Goal: Transaction & Acquisition: Book appointment/travel/reservation

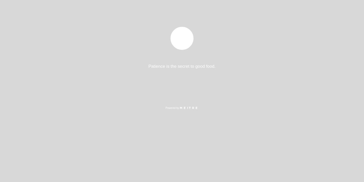
select select "es"
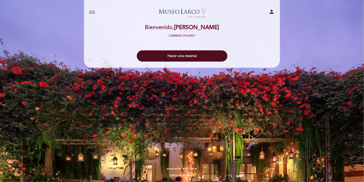
click at [197, 56] on button "Hacer una reserva" at bounding box center [182, 55] width 91 height 11
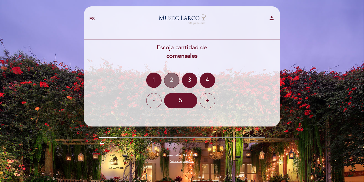
click at [172, 79] on div "2" at bounding box center [171, 80] width 15 height 15
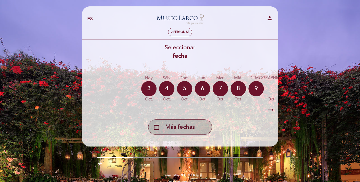
click at [174, 130] on span "Más fechas" at bounding box center [180, 127] width 30 height 8
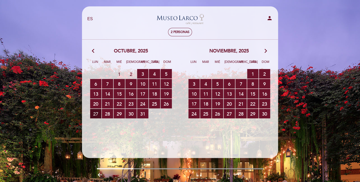
click at [99, 114] on span "27 RESERVAS DISPONIBLES" at bounding box center [95, 113] width 11 height 9
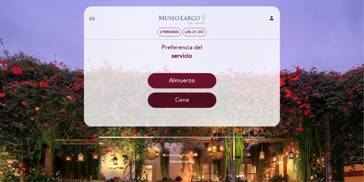
click at [185, 103] on button "Cena" at bounding box center [182, 99] width 69 height 15
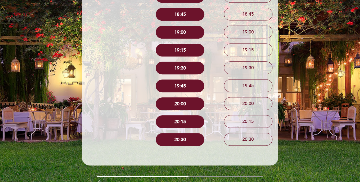
scroll to position [215, 0]
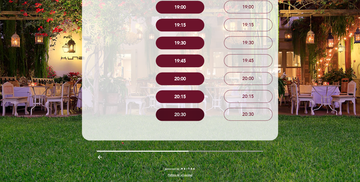
click at [182, 113] on button "20:30" at bounding box center [180, 114] width 49 height 13
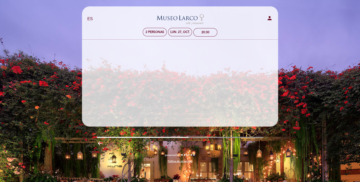
scroll to position [0, 0]
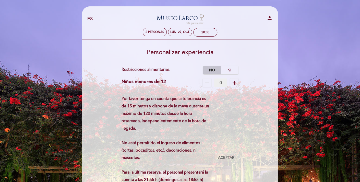
click at [210, 71] on label "No" at bounding box center [212, 70] width 18 height 8
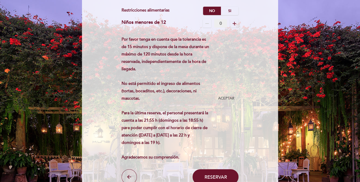
scroll to position [90, 0]
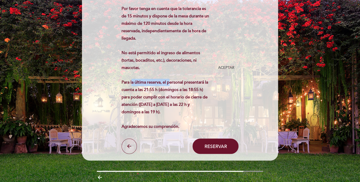
drag, startPoint x: 131, startPoint y: 82, endPoint x: 170, endPoint y: 84, distance: 39.4
click at [170, 84] on div "Por favor tenga en cuenta que la tolerancia es de 15 minutos y dispone de la me…" at bounding box center [168, 67] width 92 height 125
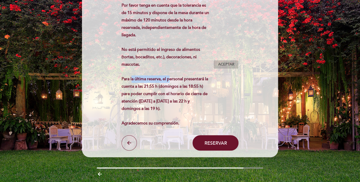
scroll to position [65, 0]
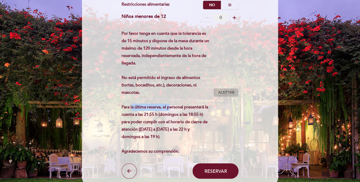
click at [225, 92] on span "Aceptar" at bounding box center [226, 92] width 16 height 5
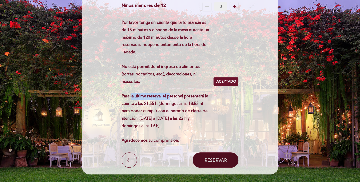
scroll to position [90, 0]
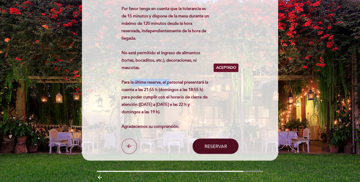
click at [219, 147] on span "Reservar" at bounding box center [215, 146] width 22 height 6
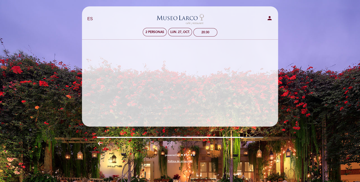
scroll to position [0, 0]
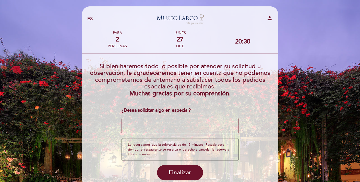
click at [185, 124] on textarea at bounding box center [180, 126] width 117 height 16
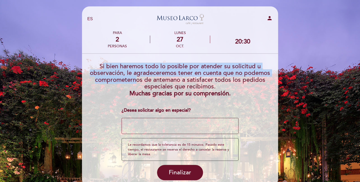
drag, startPoint x: 101, startPoint y: 67, endPoint x: 134, endPoint y: 78, distance: 35.1
click at [134, 78] on span "Si bien haremos todo lo posible por atender su solicitud u observación, le agra…" at bounding box center [180, 77] width 180 height 28
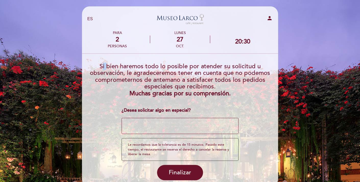
drag, startPoint x: 98, startPoint y: 67, endPoint x: 105, endPoint y: 68, distance: 8.0
click at [105, 68] on h3 "Si bien haremos todo lo posible por atender su solicitud u observación, le agra…" at bounding box center [180, 78] width 189 height 38
click at [101, 65] on h3 "Si bien haremos todo lo posible por atender su solicitud u observación, le agra…" at bounding box center [180, 78] width 189 height 38
click at [101, 65] on span "Si bien haremos todo lo posible por atender su solicitud u observación, le agra…" at bounding box center [180, 77] width 180 height 28
click at [201, 148] on div "Le recordamos que la tolerancia es de 15 minutos. Pasado este tiempo, el restau…" at bounding box center [180, 149] width 117 height 23
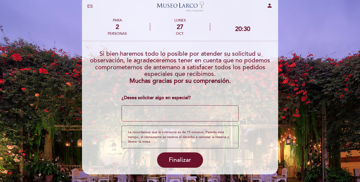
scroll to position [30, 0]
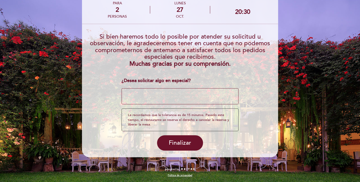
click at [196, 97] on textarea at bounding box center [180, 96] width 117 height 16
click at [182, 80] on div "¿Desea solicitar algo en especial?" at bounding box center [180, 80] width 117 height 7
drag, startPoint x: 202, startPoint y: 79, endPoint x: 134, endPoint y: 80, distance: 67.9
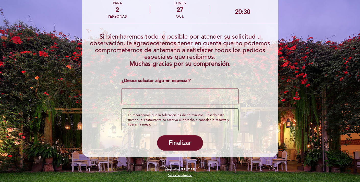
click at [134, 80] on div "¿Desea solicitar algo en especial?" at bounding box center [180, 80] width 117 height 7
click at [177, 94] on textarea at bounding box center [180, 96] width 117 height 16
paste textarea "Estamos celebrando nuestro aniversario y me encantaría sorprender a mi pareja c…"
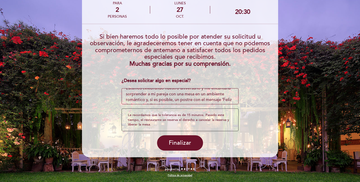
scroll to position [3, 0]
click at [225, 95] on textarea at bounding box center [180, 96] width 117 height 16
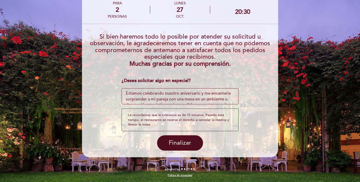
type textarea "Estamos celebrando nuestro aniversario y me encantaría sorprender a mi pareja c…"
click at [185, 145] on span "Finalizar" at bounding box center [180, 142] width 22 height 7
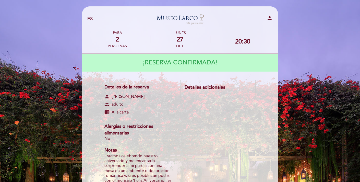
click at [187, 18] on link "Museo [PERSON_NAME][GEOGRAPHIC_DATA] - Restaurant" at bounding box center [180, 19] width 64 height 14
